Goal: Information Seeking & Learning: Check status

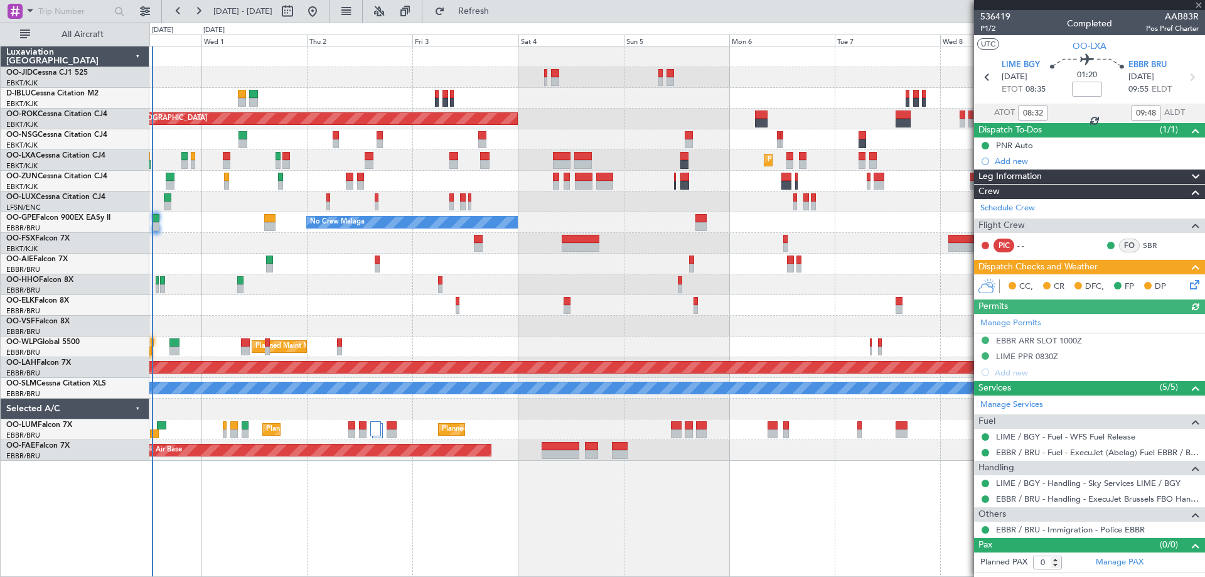
click at [611, 283] on div "Planned Maint Kortrijk-[GEOGRAPHIC_DATA] AOG Maint [GEOGRAPHIC_DATA]-[GEOGRAPHI…" at bounding box center [676, 253] width 1055 height 414
click at [475, 298] on div "Planned Maint Kortrijk-[GEOGRAPHIC_DATA] AOG Maint [GEOGRAPHIC_DATA]-[GEOGRAPHI…" at bounding box center [676, 253] width 1055 height 414
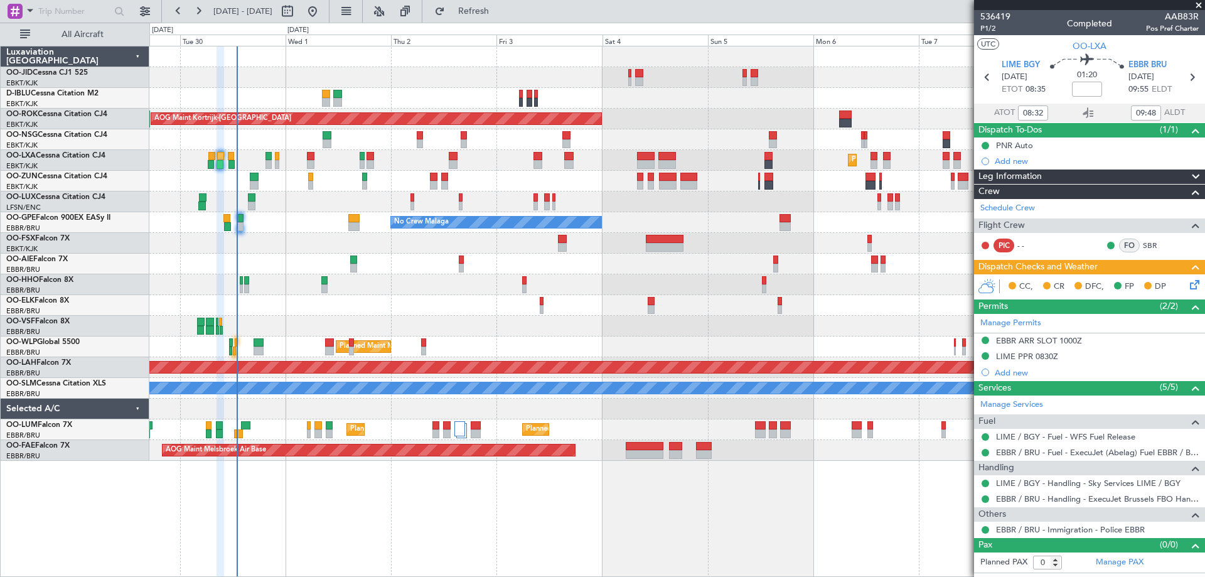
click at [465, 245] on div "Planned Maint Kortrijk-[GEOGRAPHIC_DATA] A/C Unavailable [GEOGRAPHIC_DATA]-[GEO…" at bounding box center [676, 253] width 1055 height 414
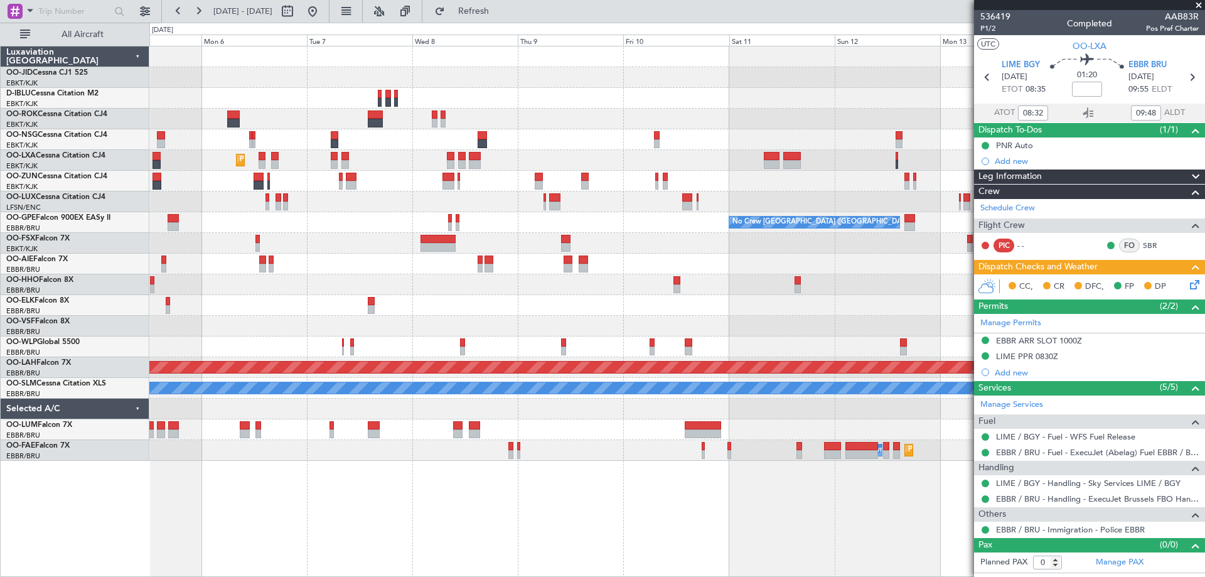
click at [464, 285] on div "AOG Maint Kortrijk-[GEOGRAPHIC_DATA] Planned Maint [GEOGRAPHIC_DATA]-[GEOGRAPHI…" at bounding box center [676, 253] width 1055 height 414
click at [767, 272] on div "AOG Maint Kortrijk-[GEOGRAPHIC_DATA] Planned Maint [GEOGRAPHIC_DATA]-[GEOGRAPHI…" at bounding box center [676, 253] width 1055 height 414
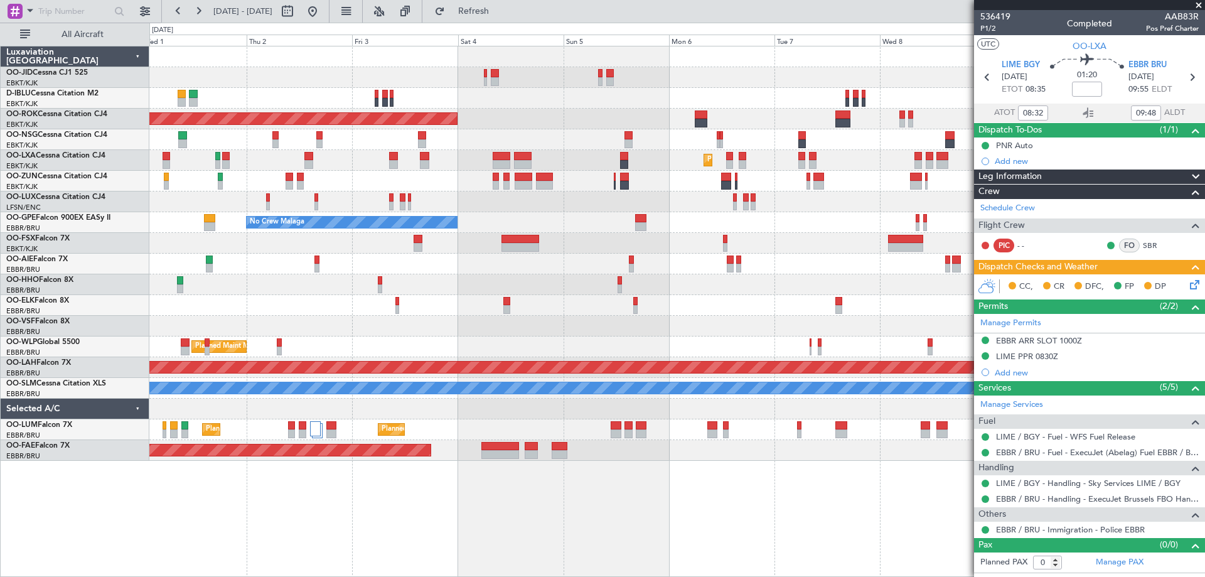
click at [849, 293] on div "Planned Maint Kortrijk-[GEOGRAPHIC_DATA] AOG Maint [GEOGRAPHIC_DATA]-[GEOGRAPHI…" at bounding box center [676, 253] width 1055 height 414
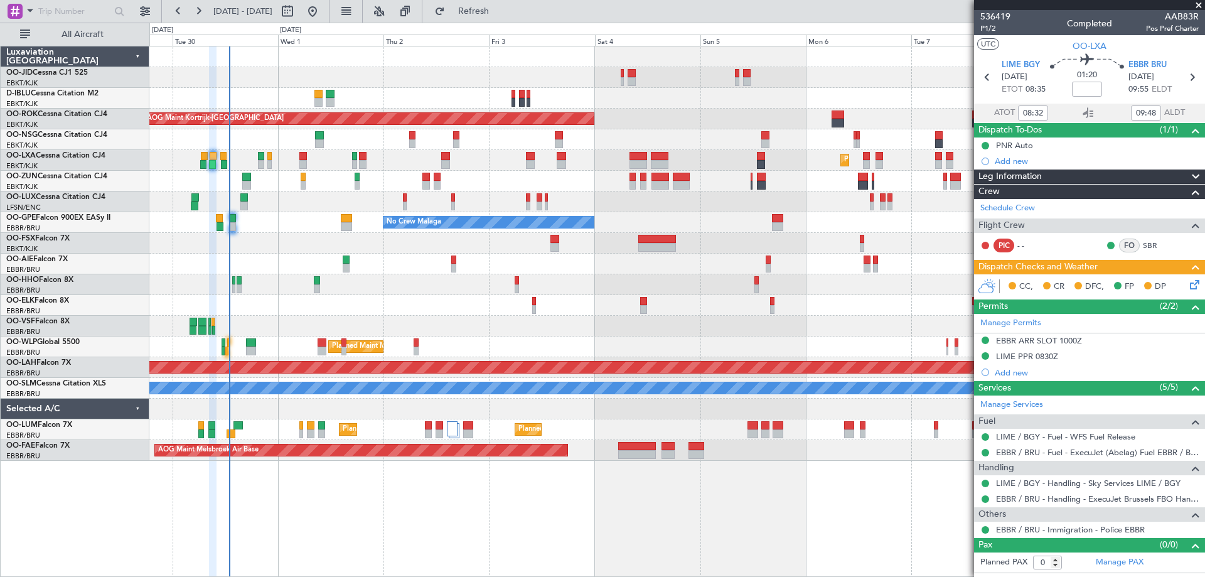
click at [627, 334] on div "Planned Maint Kortrijk-[GEOGRAPHIC_DATA] A/C Unavailable [GEOGRAPHIC_DATA]-[GEO…" at bounding box center [676, 253] width 1055 height 414
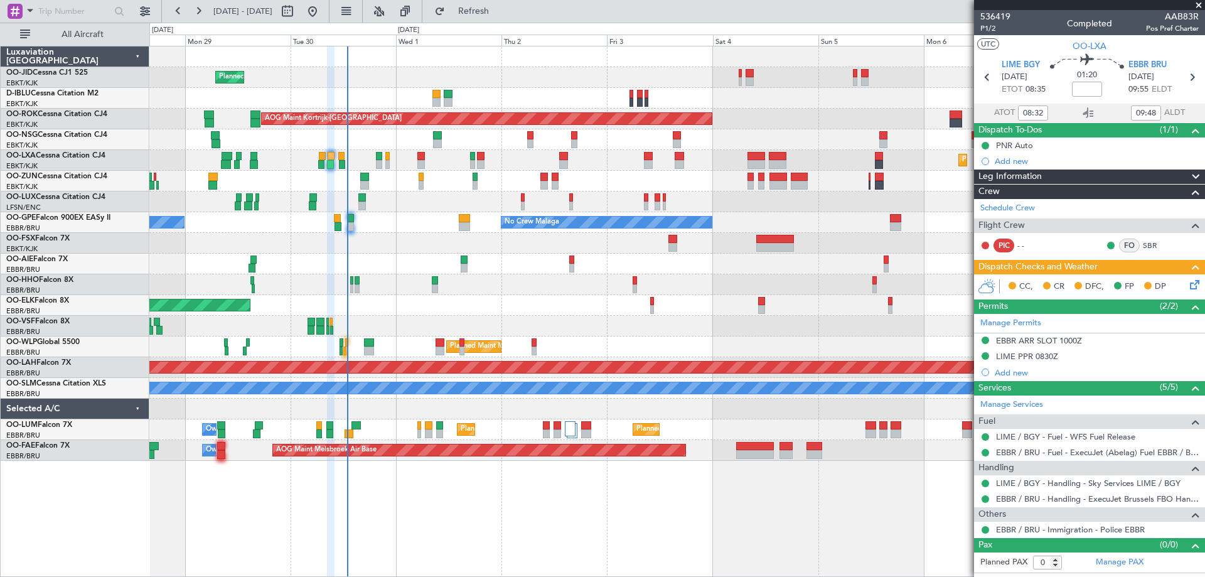
click at [591, 253] on div "Planned Maint Kortrijk-[GEOGRAPHIC_DATA] A/C Unavailable [GEOGRAPHIC_DATA] ([GE…" at bounding box center [676, 253] width 1055 height 414
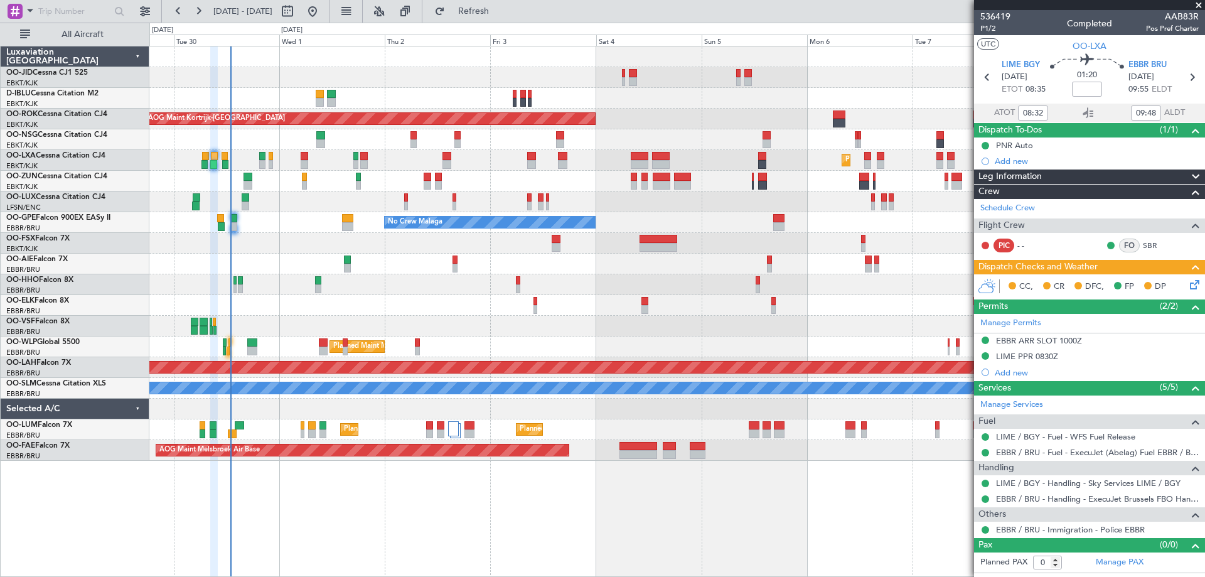
click at [318, 574] on div "Planned Maint Kortrijk-[GEOGRAPHIC_DATA] A/C Unavailable [GEOGRAPHIC_DATA]-[GEO…" at bounding box center [677, 311] width 1056 height 531
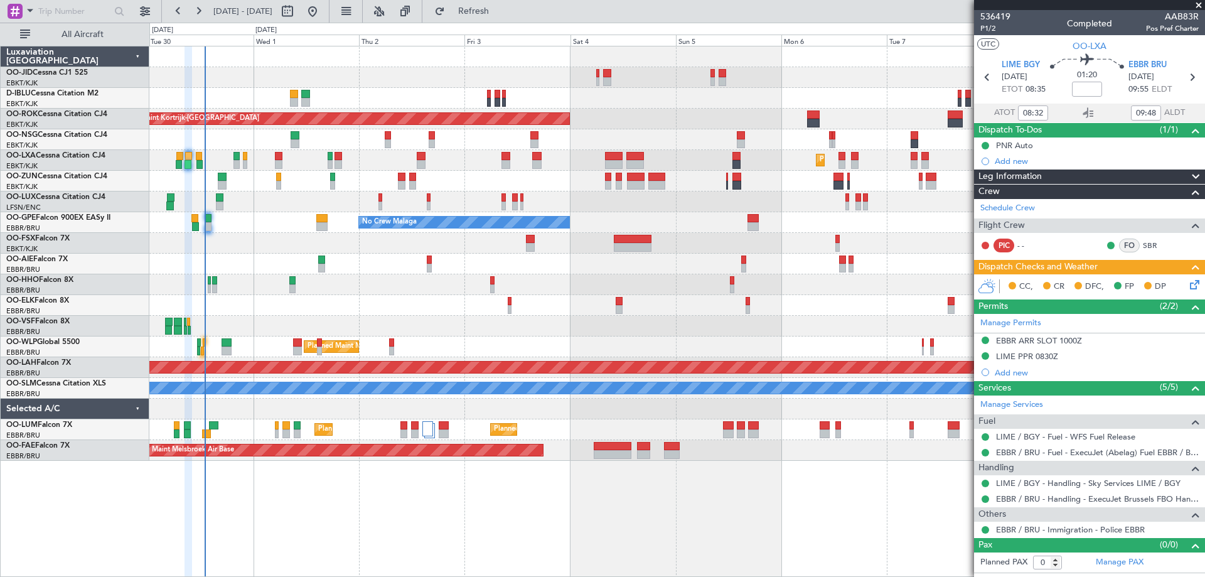
click at [755, 288] on div at bounding box center [676, 284] width 1055 height 21
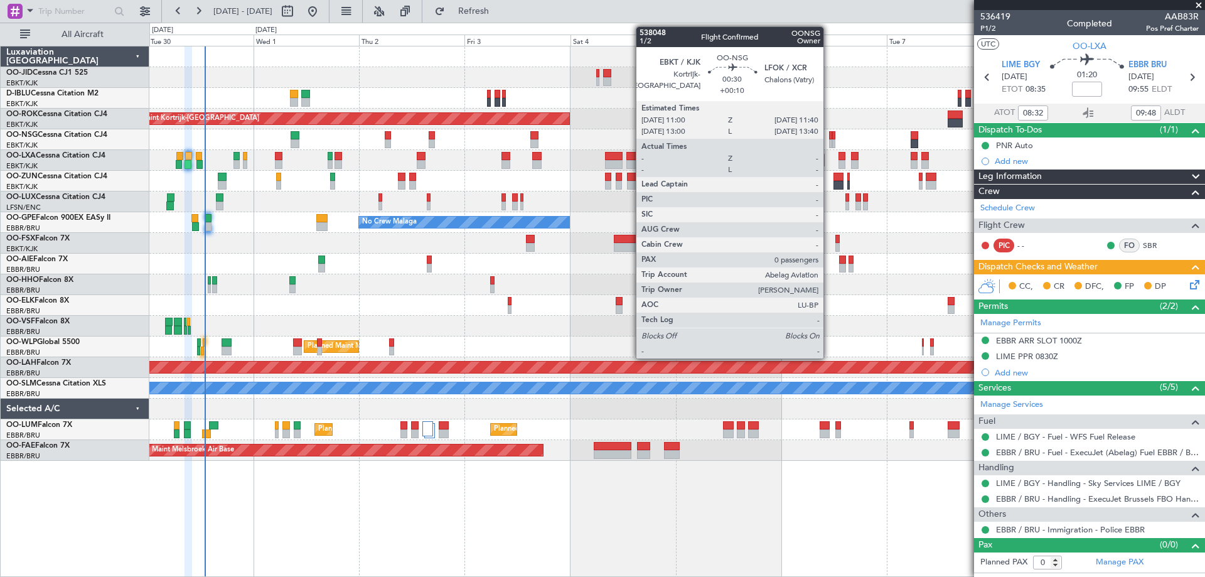
click at [632, 164] on div "Planned Maint Kortrijk-[GEOGRAPHIC_DATA] A/C Unavailable [GEOGRAPHIC_DATA]-[GEO…" at bounding box center [676, 253] width 1055 height 414
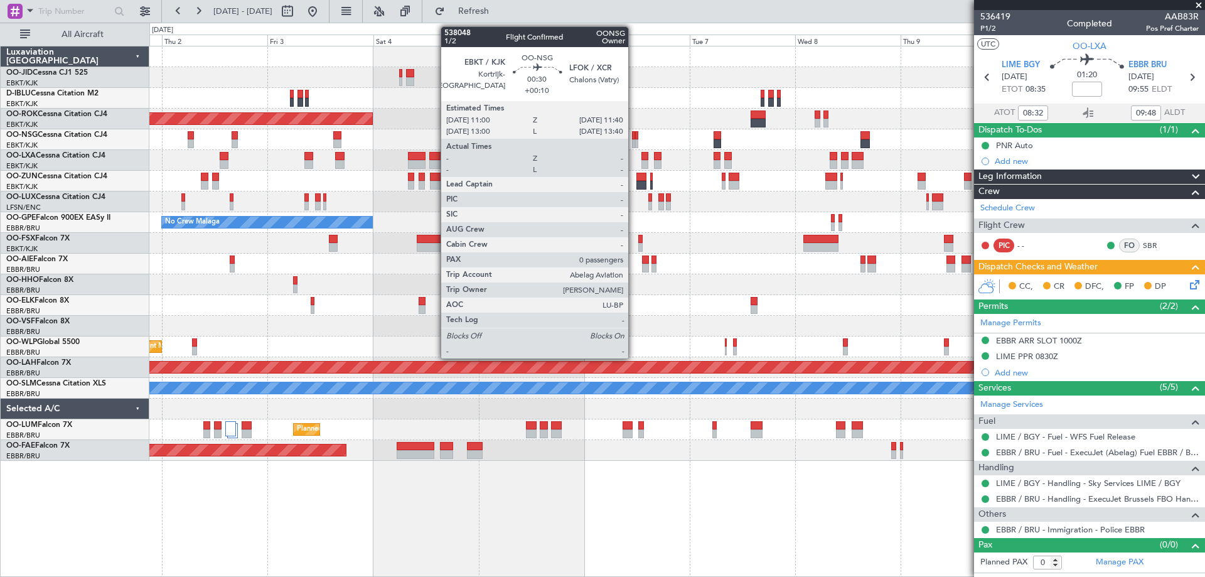
click at [634, 142] on div at bounding box center [633, 143] width 3 height 9
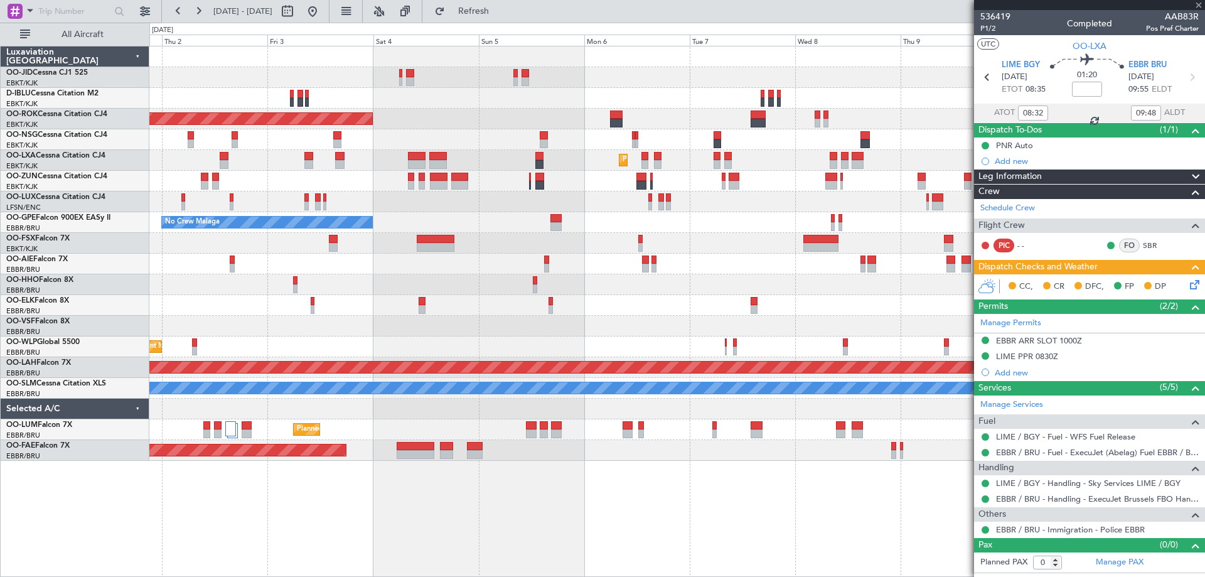
type input "+00:10"
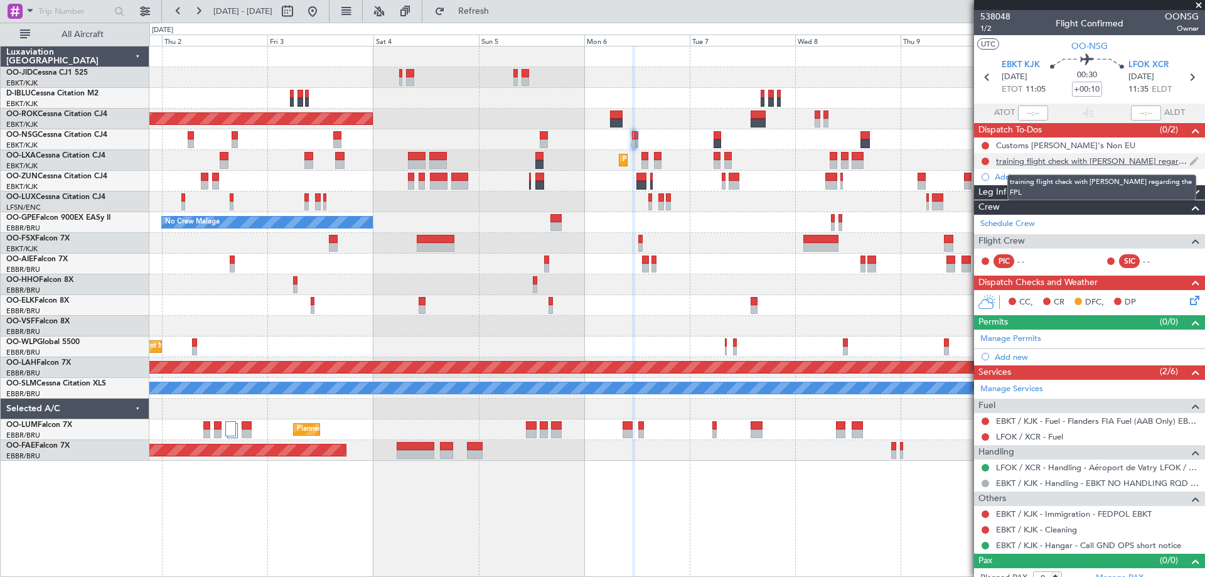
click at [1107, 163] on div "training flight check with [PERSON_NAME] regarding the FPL" at bounding box center [1092, 161] width 193 height 11
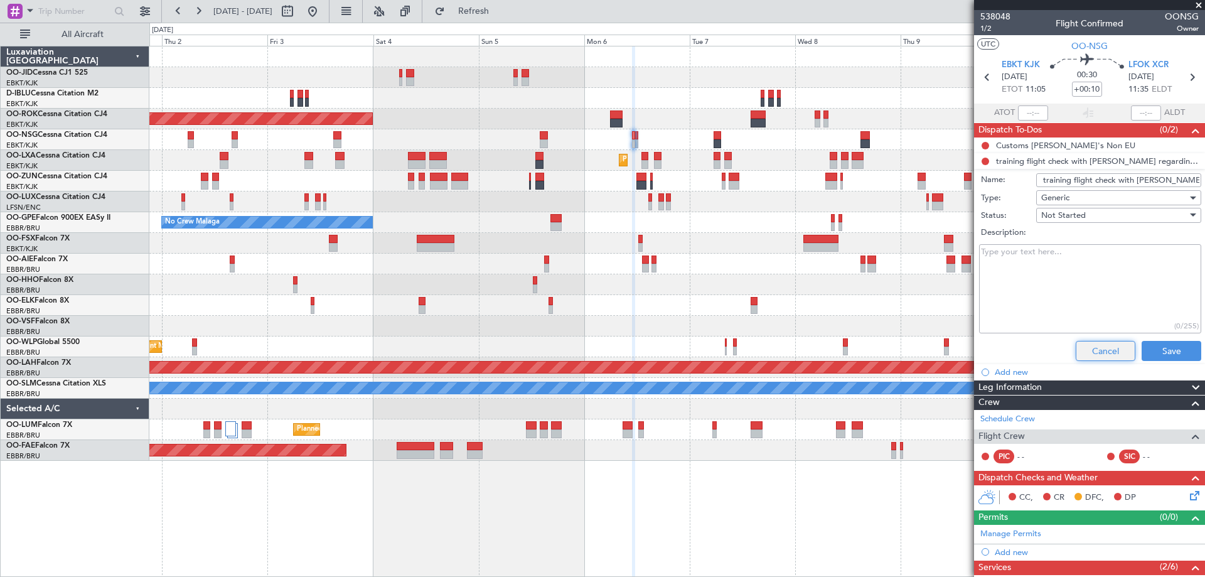
click at [1082, 356] on button "Cancel" at bounding box center [1106, 351] width 60 height 20
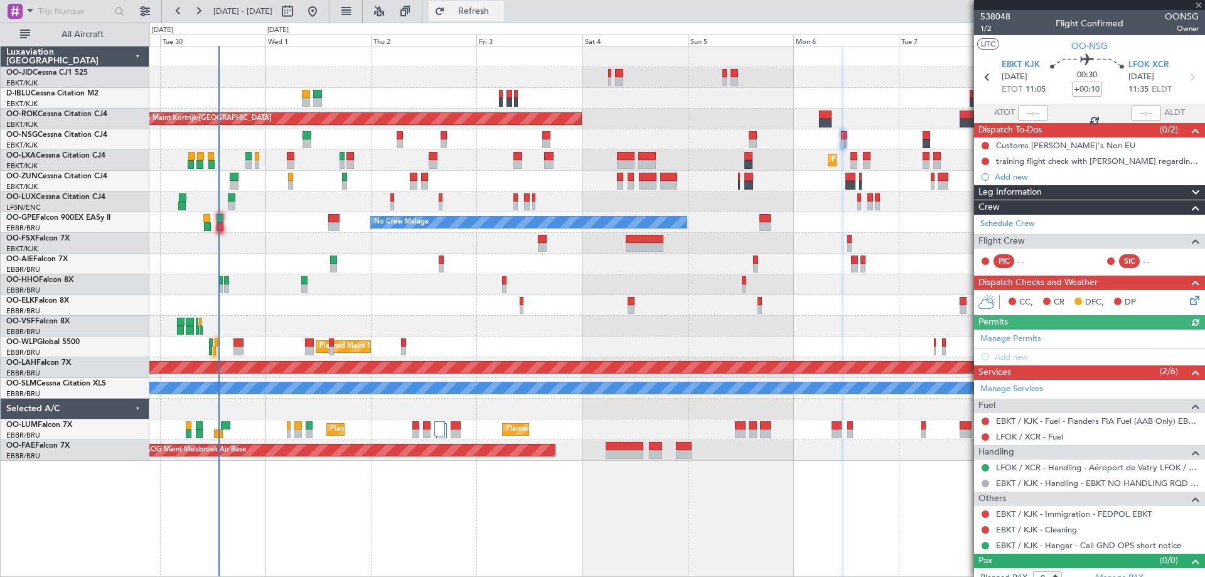
click at [498, 13] on span "Refresh" at bounding box center [474, 11] width 53 height 9
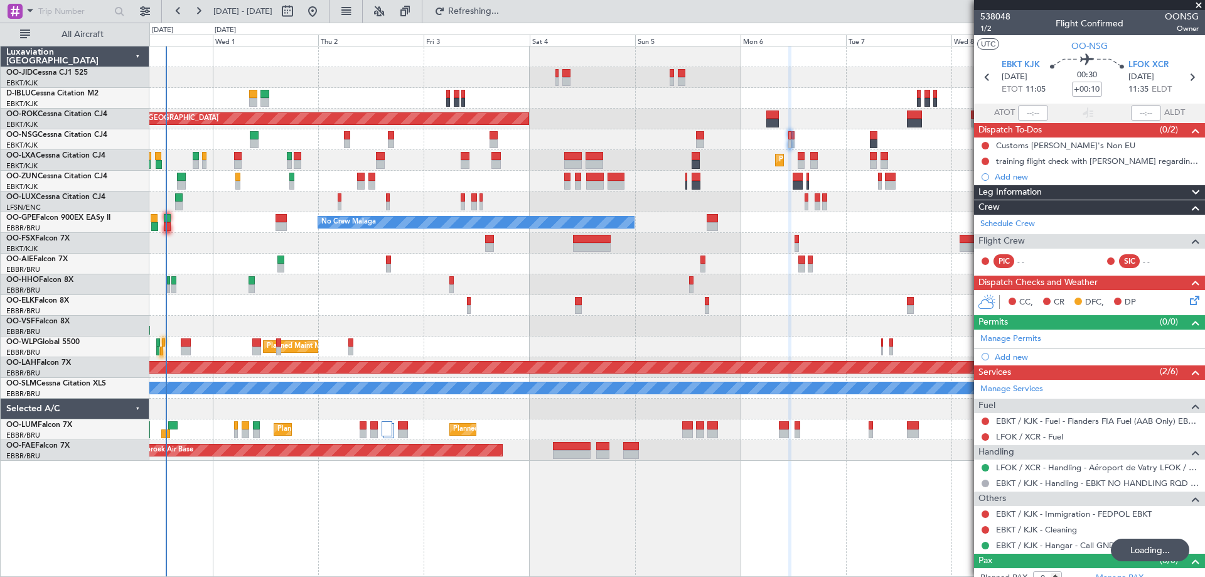
click at [679, 303] on div "Planned Maint Kortrijk-[GEOGRAPHIC_DATA]" at bounding box center [676, 305] width 1055 height 21
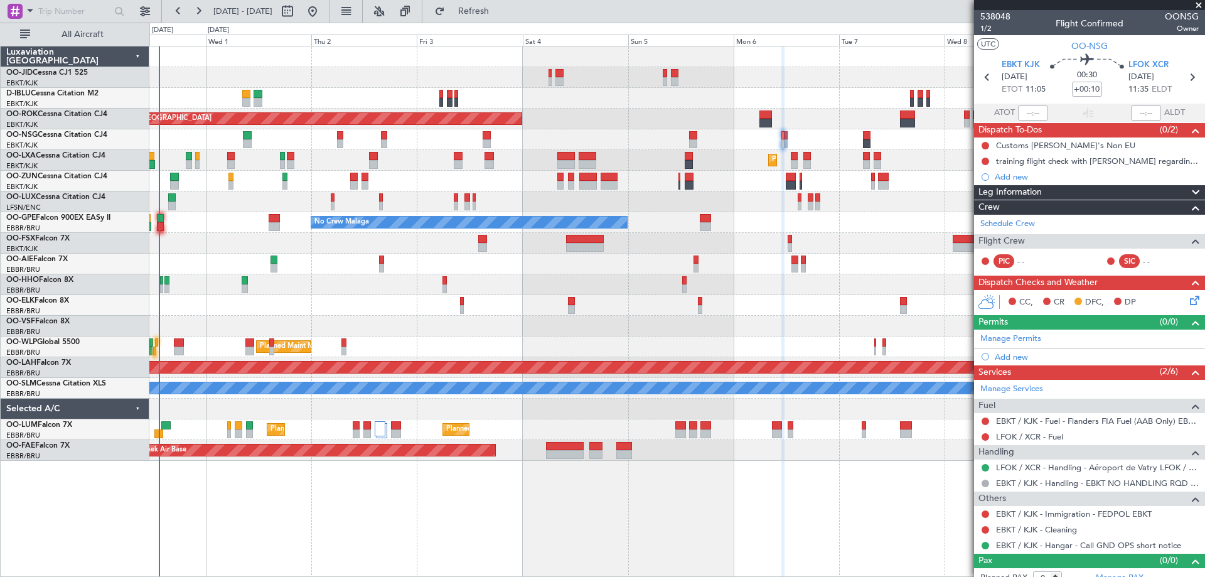
click at [669, 276] on div at bounding box center [676, 284] width 1055 height 21
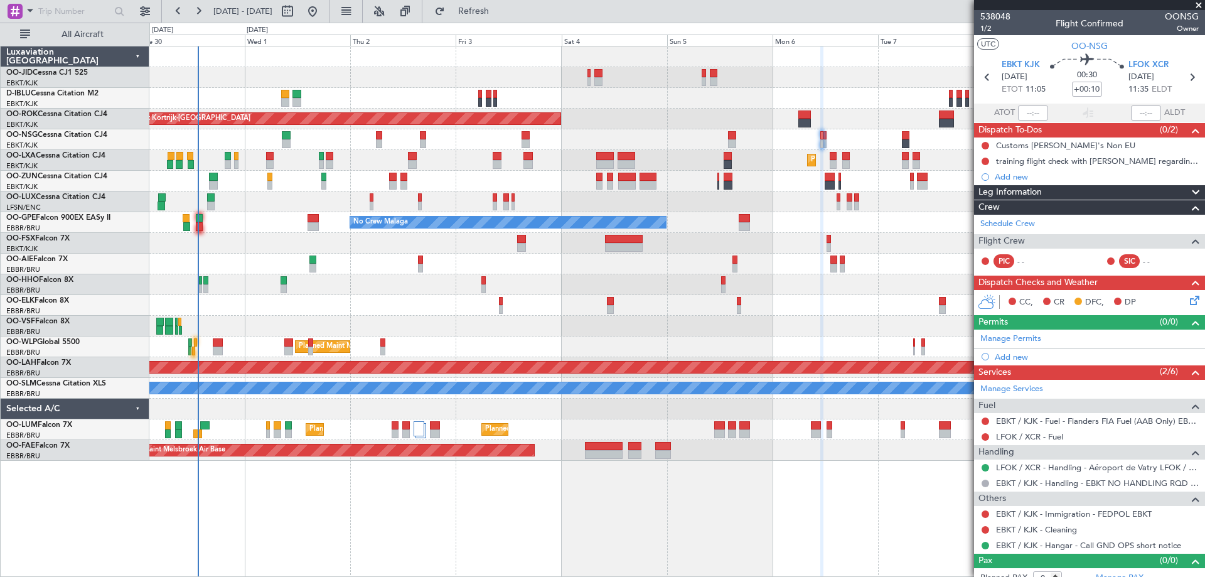
click at [426, 356] on div "Planned Maint Milan (Linate)" at bounding box center [676, 347] width 1055 height 21
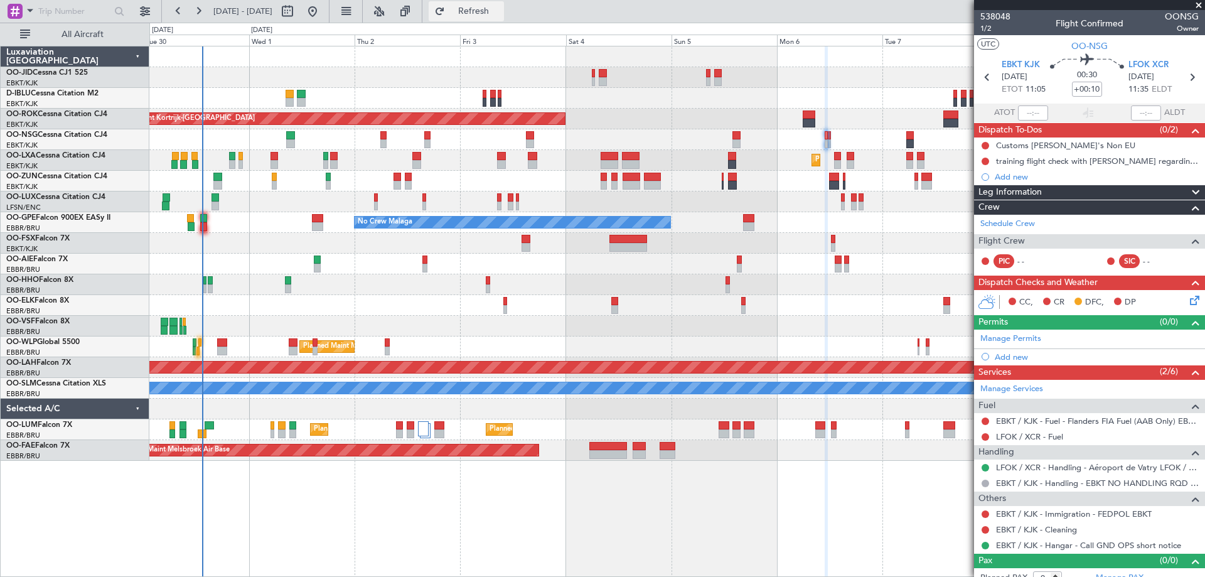
click at [504, 18] on button "Refresh" at bounding box center [466, 11] width 75 height 20
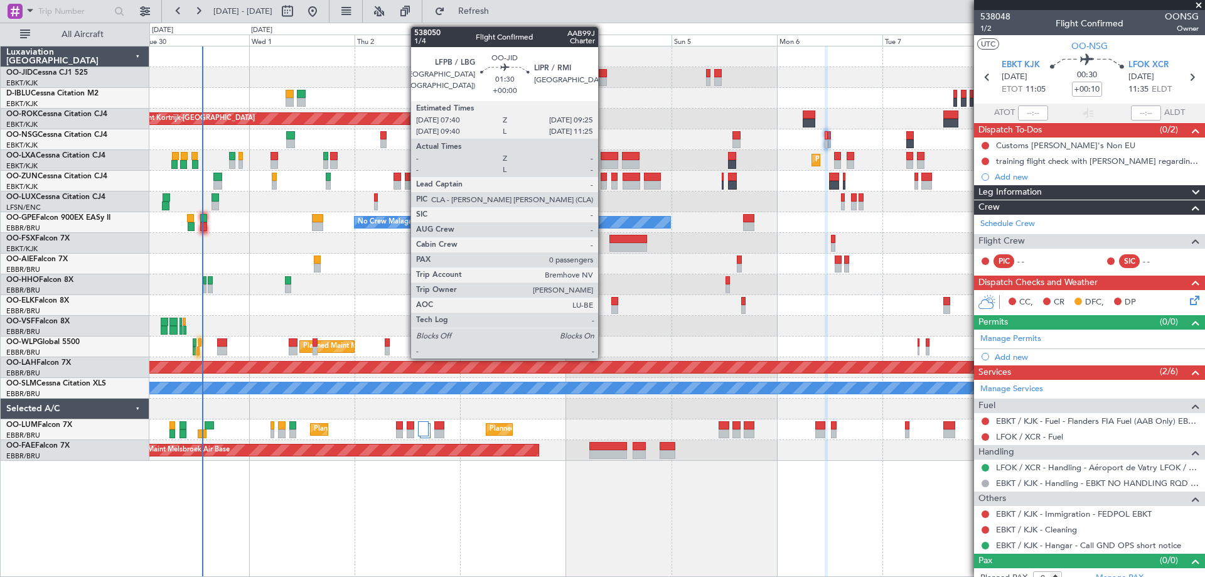
click at [604, 77] on div at bounding box center [603, 73] width 8 height 9
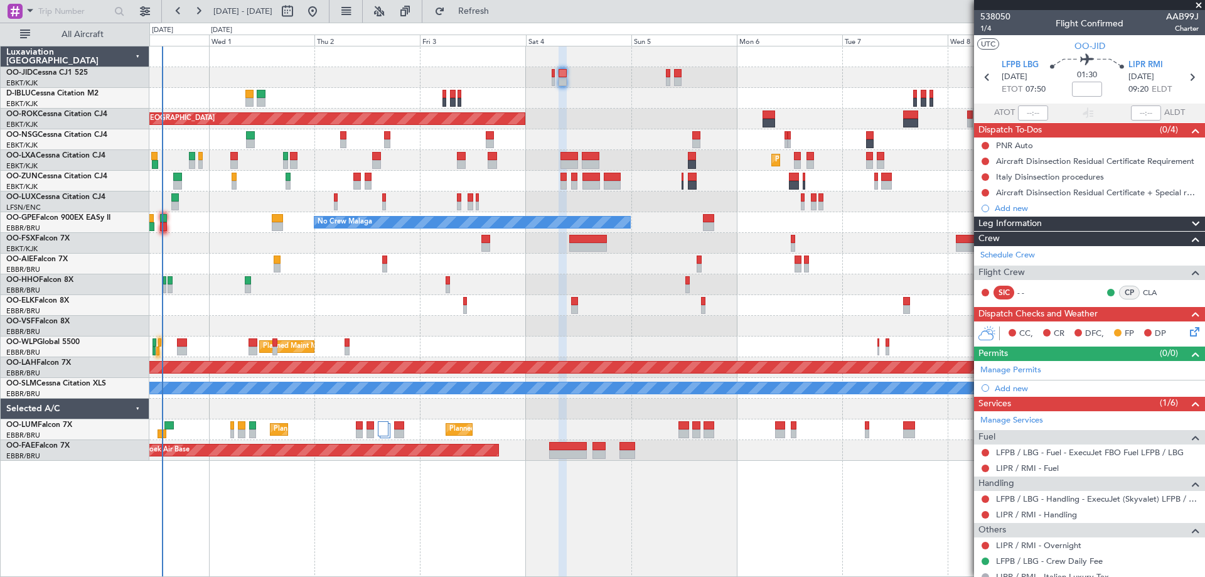
click at [369, 107] on div "Planned Maint Kortrijk-[GEOGRAPHIC_DATA] AOG Maint [GEOGRAPHIC_DATA]-[GEOGRAPHI…" at bounding box center [676, 253] width 1055 height 414
